Goal: Task Accomplishment & Management: Manage account settings

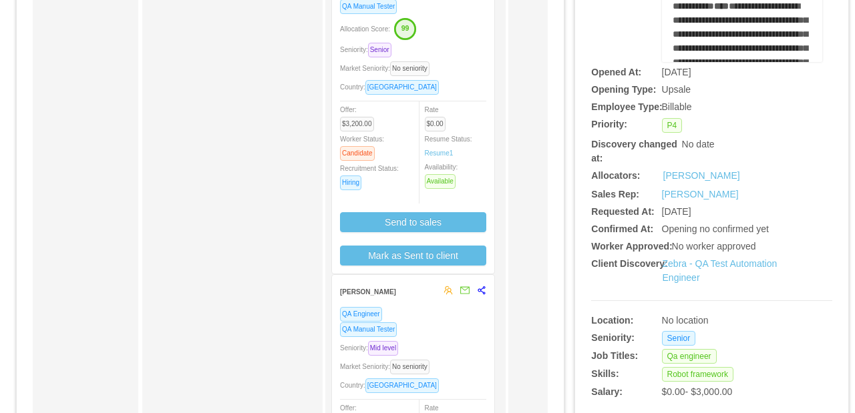
scroll to position [144, 0]
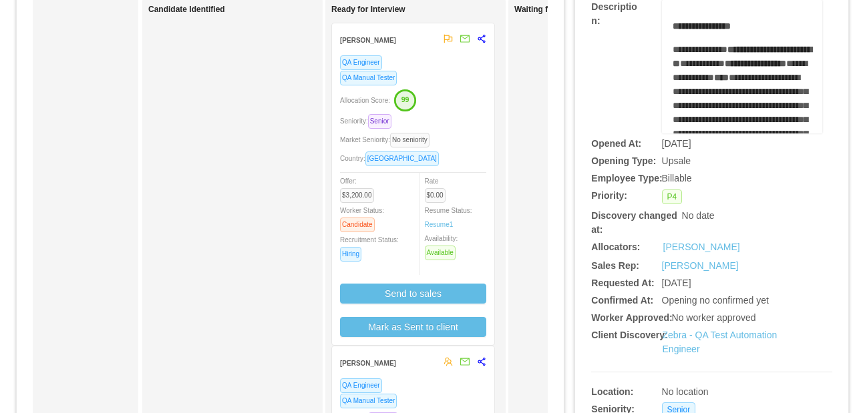
click at [453, 155] on div "Country: [GEOGRAPHIC_DATA]" at bounding box center [413, 158] width 146 height 15
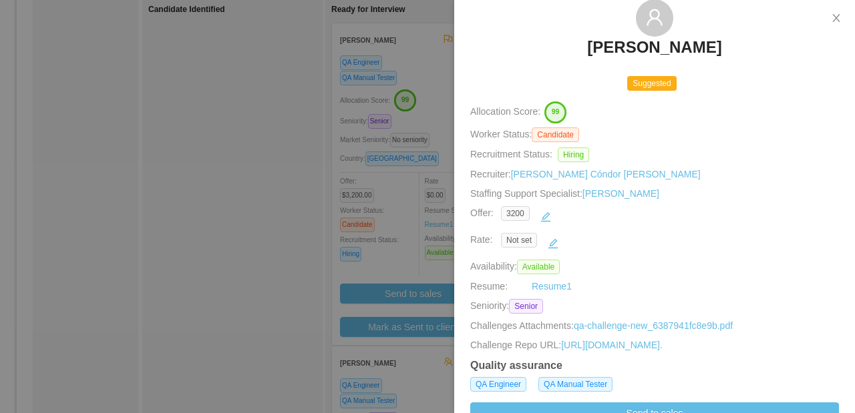
scroll to position [76, 0]
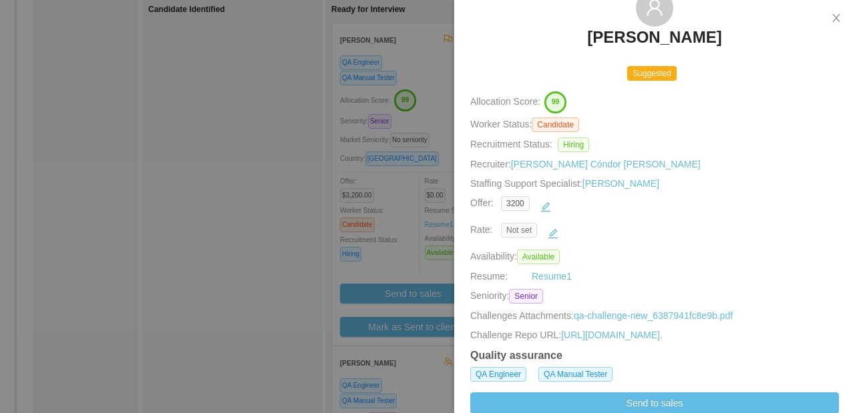
click at [528, 233] on span "Not set" at bounding box center [519, 230] width 36 height 15
click at [554, 232] on button "button" at bounding box center [552, 233] width 21 height 21
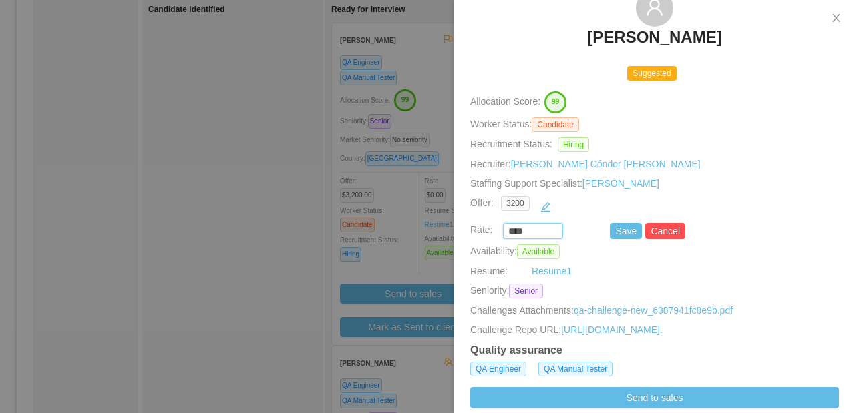
drag, startPoint x: 528, startPoint y: 232, endPoint x: 491, endPoint y: 226, distance: 37.9
click at [491, 226] on div "**** Save Cancel" at bounding box center [639, 231] width 369 height 16
type input "*******"
click at [616, 234] on button "Save" at bounding box center [626, 231] width 32 height 16
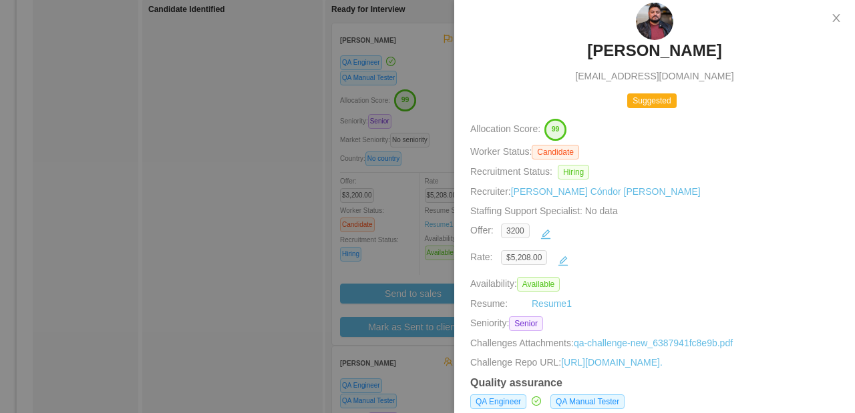
scroll to position [50, 0]
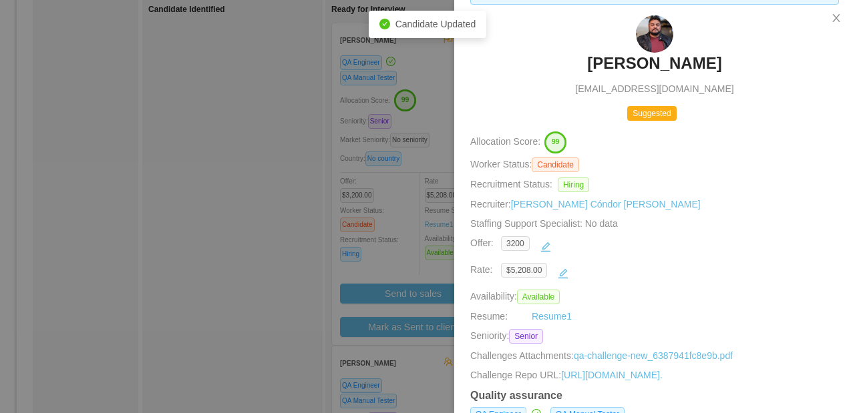
click at [296, 228] on div at bounding box center [427, 206] width 855 height 413
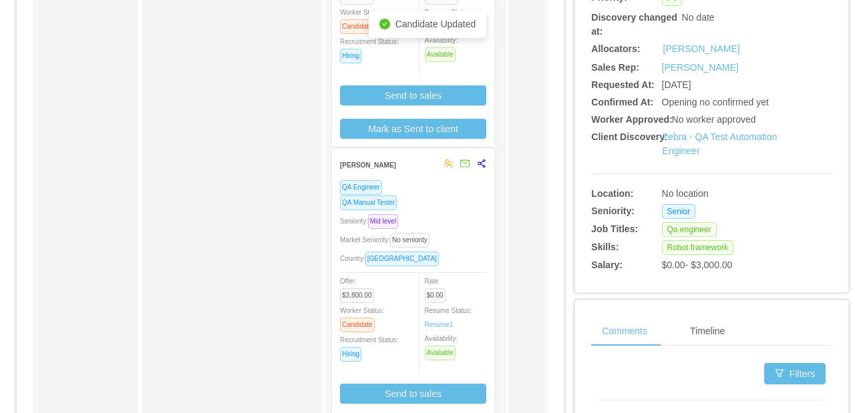
scroll to position [345, 0]
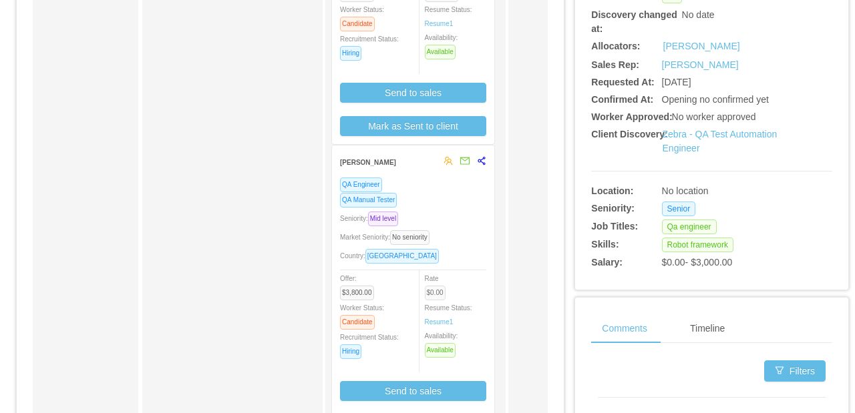
click at [437, 296] on span "$0.00" at bounding box center [435, 293] width 21 height 15
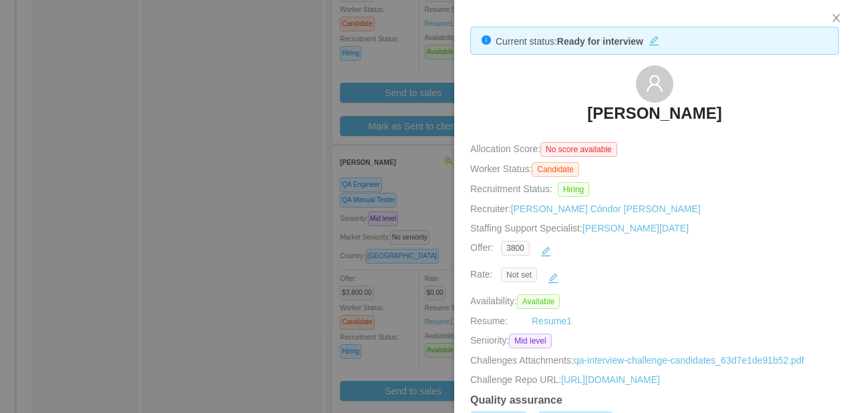
click at [517, 275] on span "Not set" at bounding box center [519, 275] width 36 height 15
click at [552, 277] on button "button" at bounding box center [552, 278] width 21 height 21
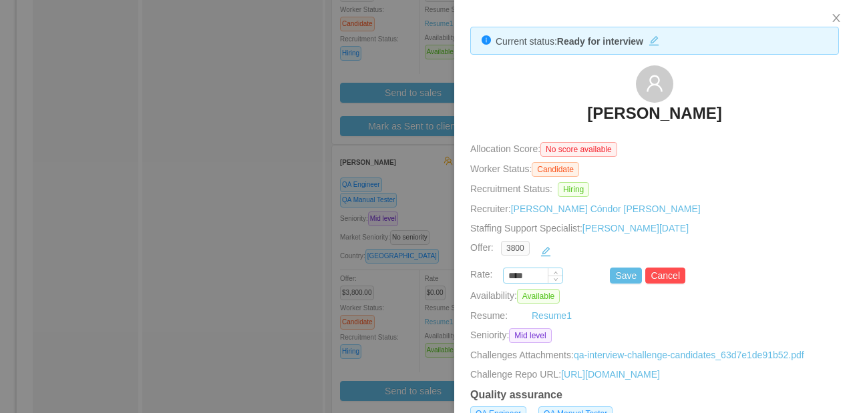
click at [522, 281] on input "****" at bounding box center [532, 276] width 59 height 15
drag, startPoint x: 515, startPoint y: 280, endPoint x: 493, endPoint y: 280, distance: 21.4
click at [493, 280] on div "**** Save Cancel" at bounding box center [639, 276] width 369 height 16
type input "*******"
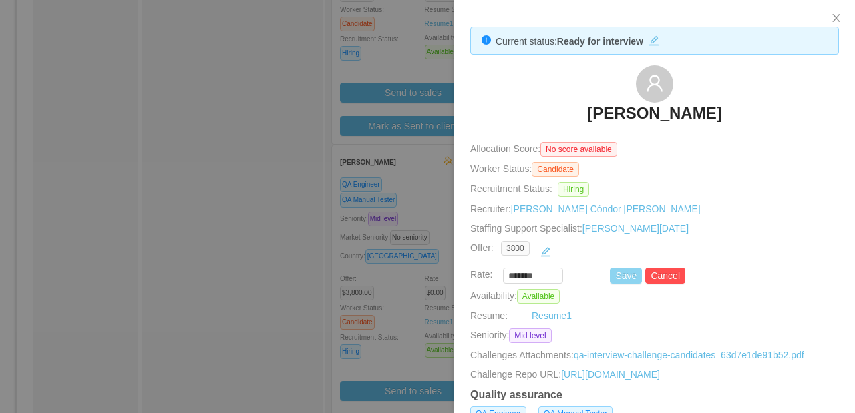
click at [622, 280] on button "Save" at bounding box center [626, 276] width 32 height 16
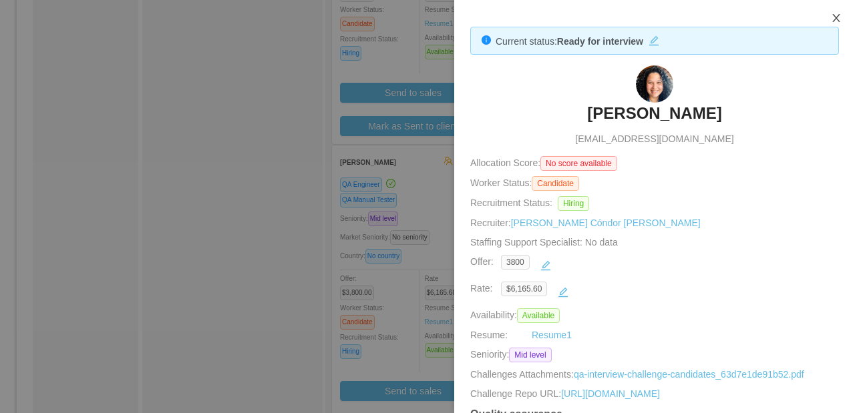
click at [830, 17] on button "Close" at bounding box center [835, 18] width 37 height 37
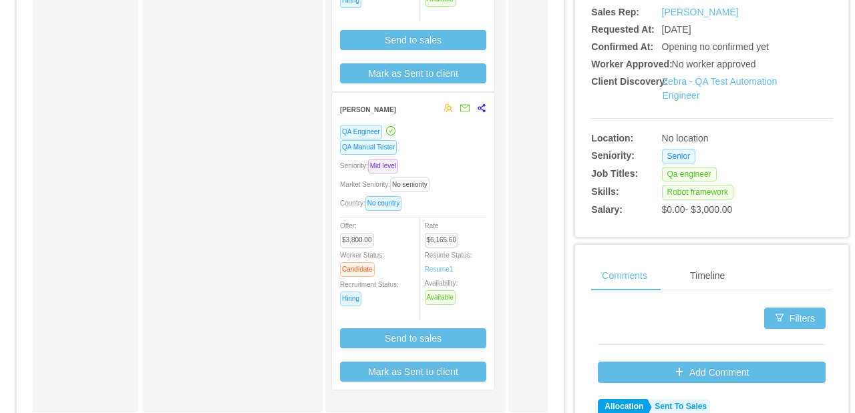
scroll to position [453, 0]
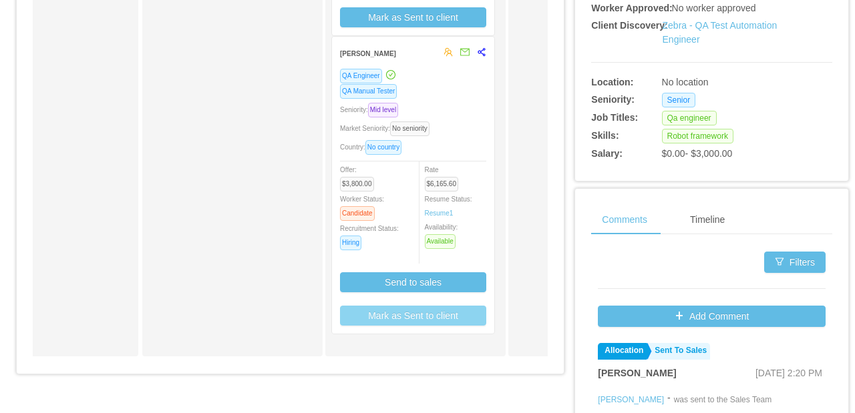
click at [432, 318] on button "Mark as Sent to client" at bounding box center [413, 316] width 146 height 20
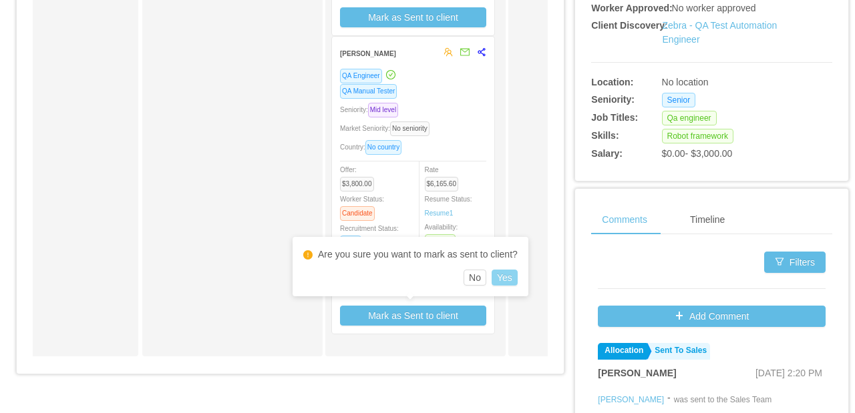
click at [517, 278] on button "Yes" at bounding box center [504, 278] width 26 height 16
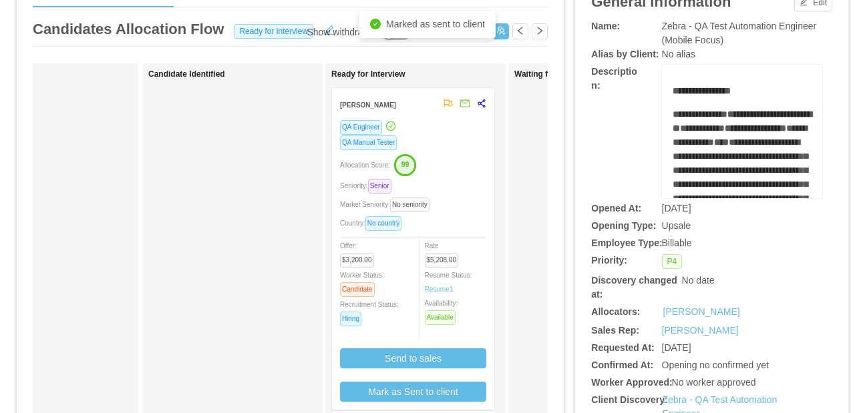
scroll to position [144, 0]
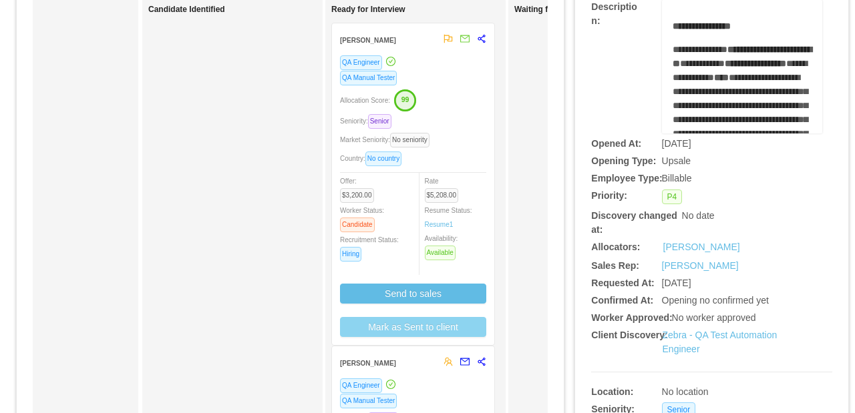
click at [399, 323] on button "Mark as Sent to client" at bounding box center [413, 327] width 146 height 20
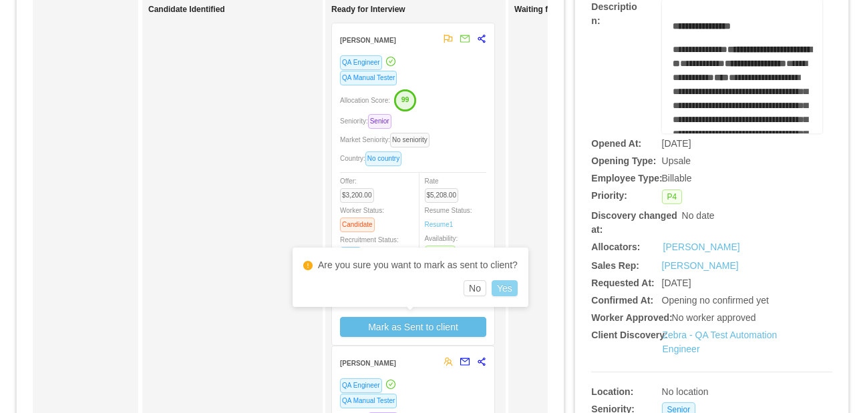
click at [514, 289] on button "Yes" at bounding box center [504, 288] width 26 height 16
